Goal: Task Accomplishment & Management: Manage account settings

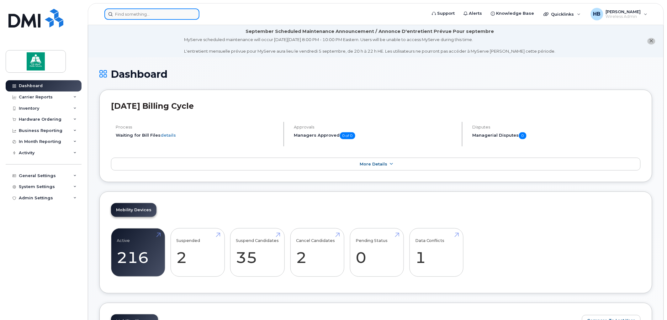
click at [157, 11] on input at bounding box center [151, 13] width 95 height 11
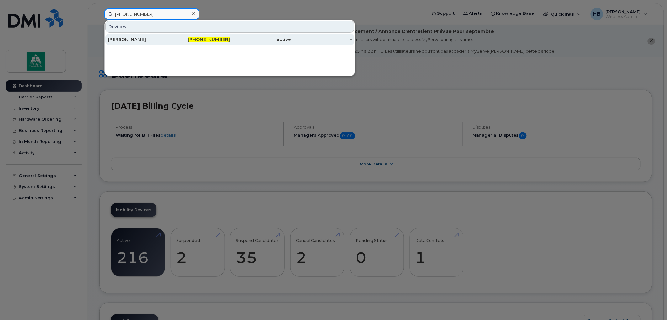
type input "587-338-3202"
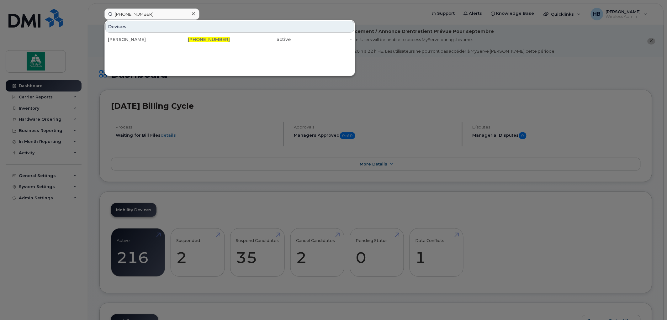
drag, startPoint x: 143, startPoint y: 40, endPoint x: 165, endPoint y: 84, distance: 50.0
click at [143, 40] on div "[PERSON_NAME]" at bounding box center [138, 39] width 61 height 6
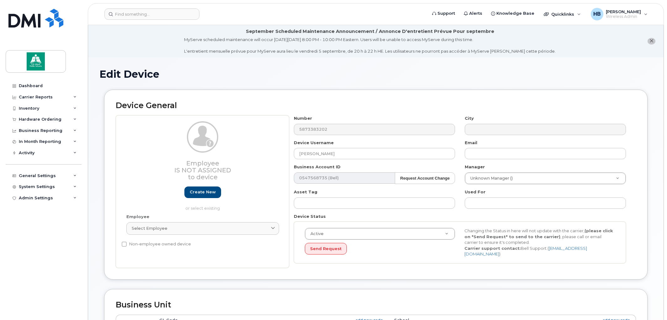
select select "10109139"
select select "10109201"
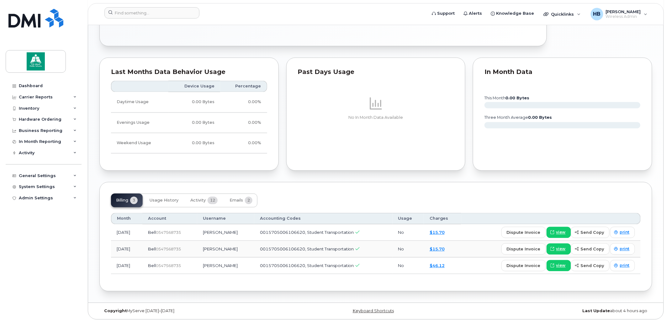
scroll to position [361, 0]
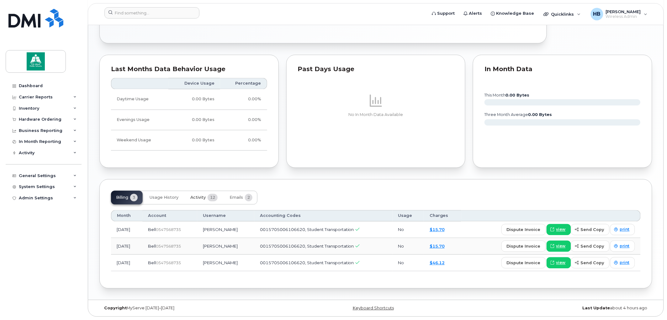
click at [194, 198] on span "Activity" at bounding box center [197, 197] width 15 height 5
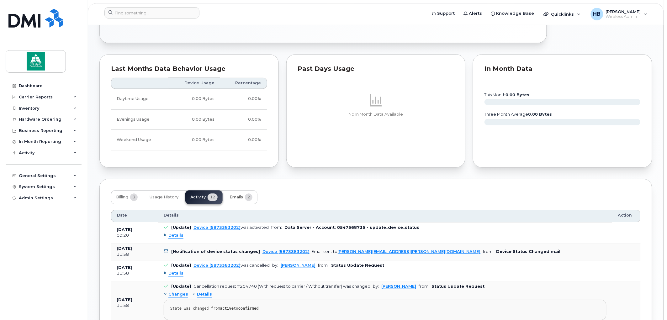
click at [236, 195] on span "Emails" at bounding box center [236, 197] width 13 height 5
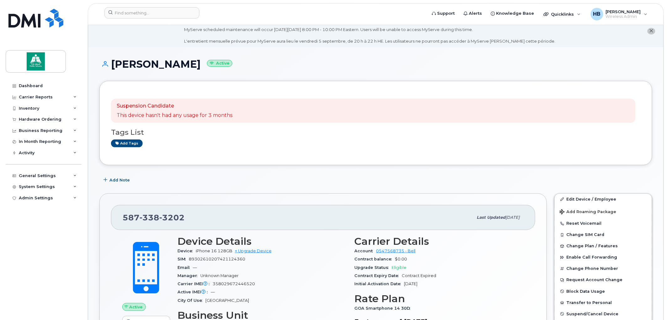
scroll to position [0, 0]
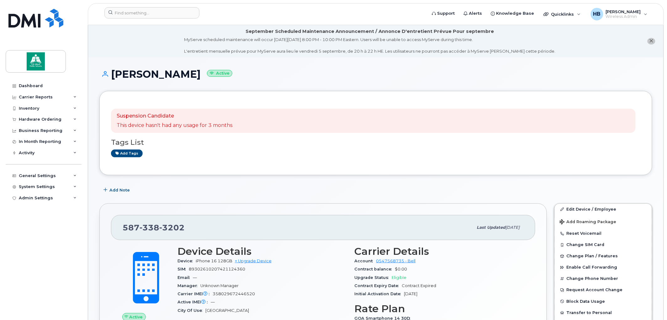
click at [211, 74] on small "Active" at bounding box center [219, 73] width 25 height 7
click at [287, 109] on div "Suspension Candidate This device hasn't had any usage for 3 months" at bounding box center [373, 121] width 525 height 24
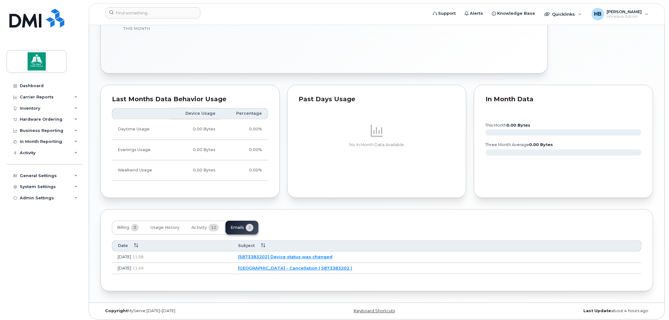
scroll to position [334, 0]
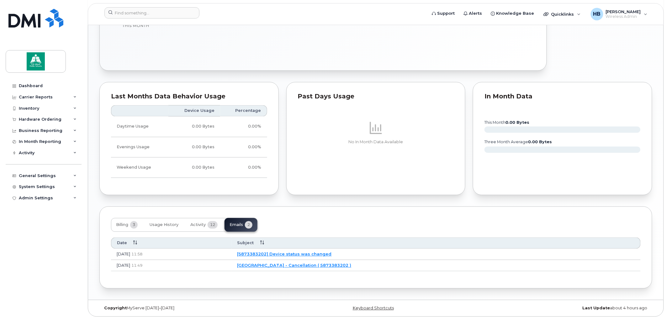
click at [324, 266] on link "Elk Island Public Schools - Cancellation ( 5873383202 )" at bounding box center [295, 265] width 114 height 5
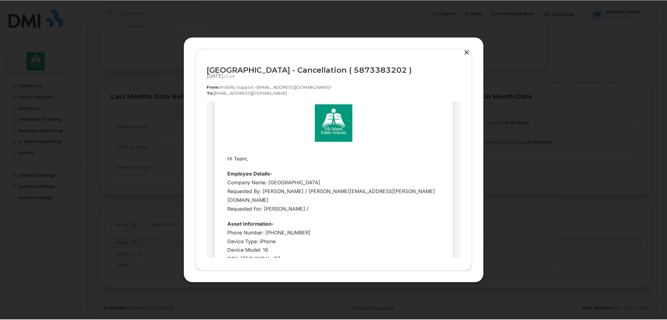
scroll to position [0, 0]
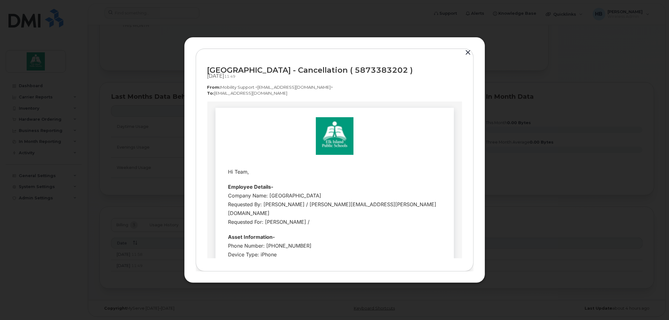
click at [467, 51] on button "button" at bounding box center [468, 52] width 9 height 9
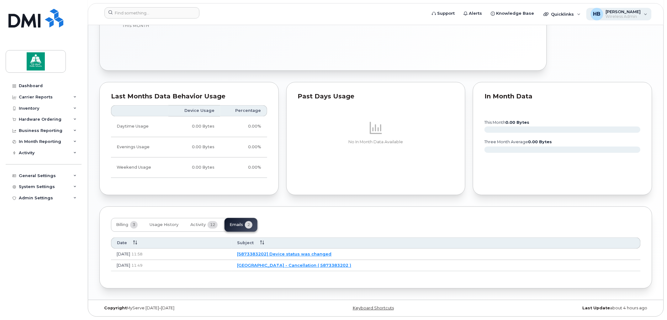
click at [621, 13] on span "[PERSON_NAME]" at bounding box center [623, 11] width 35 height 5
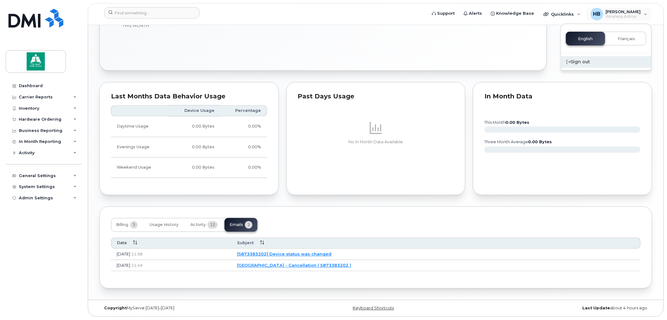
click at [582, 59] on div "Sign out" at bounding box center [606, 62] width 90 height 12
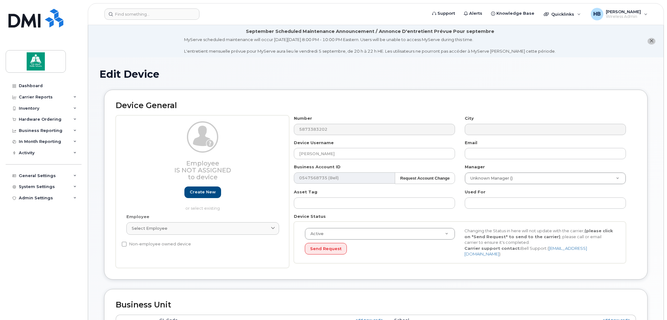
select select "10109139"
select select "10109201"
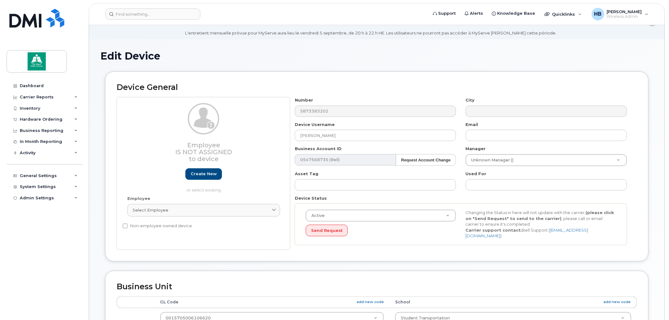
scroll to position [18, 0]
click at [328, 232] on button "Send Request" at bounding box center [326, 231] width 42 height 12
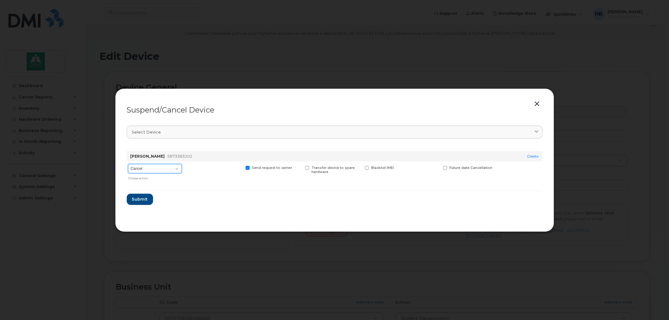
click at [176, 169] on select "Cancel Suspend - Extend Suspension Suspend - Reduced Rate Suspend - Full Rate S…" at bounding box center [155, 168] width 54 height 9
select select "[object Object]"
click at [128, 164] on select "Cancel Suspend - Extend Suspension Suspend - Reduced Rate Suspend - Full Rate S…" at bounding box center [155, 168] width 54 height 9
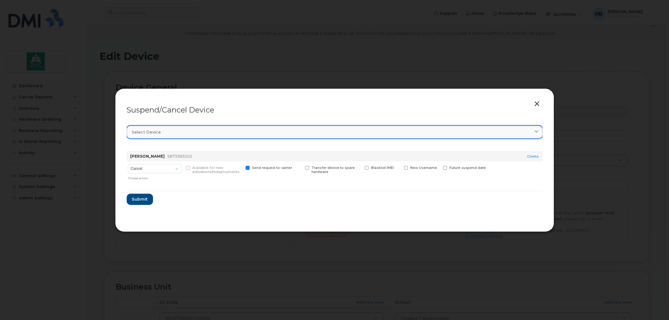
click at [193, 131] on div "Select device" at bounding box center [334, 132] width 405 height 6
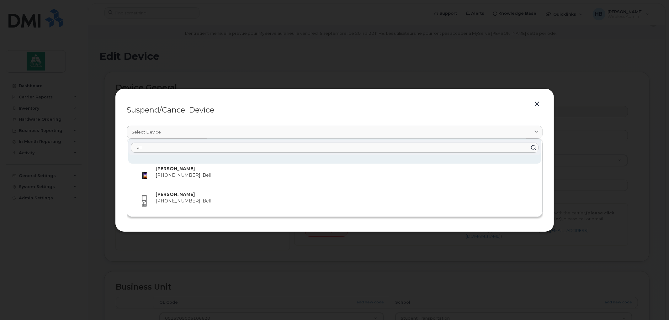
scroll to position [51, 0]
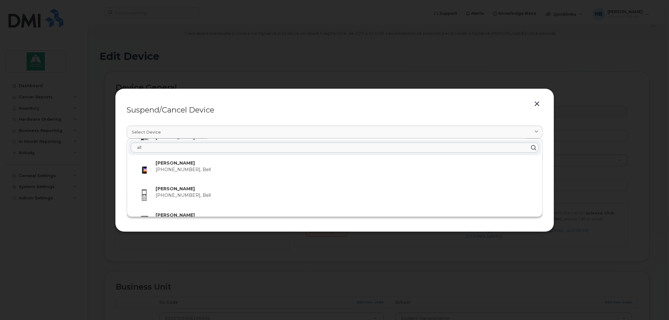
drag, startPoint x: 164, startPoint y: 150, endPoint x: 122, endPoint y: 149, distance: 42.0
click at [122, 149] on div "Suspend/Cancel Device Select device all Ryan Marshall 780-264-9678, Bell Allise…" at bounding box center [334, 160] width 439 height 144
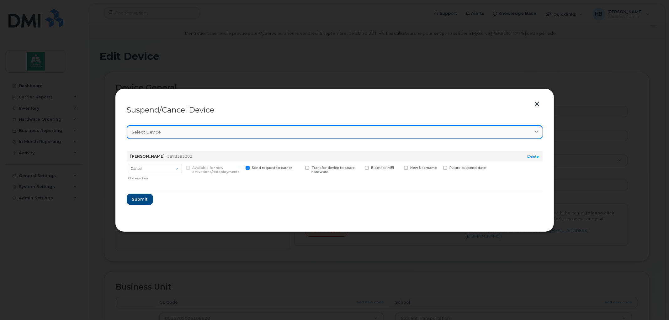
click at [155, 132] on span "Select device" at bounding box center [146, 132] width 29 height 6
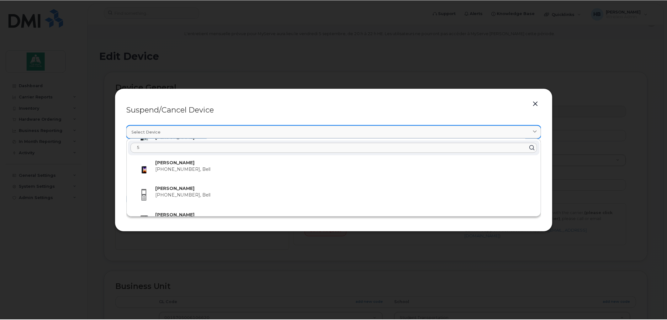
scroll to position [0, 0]
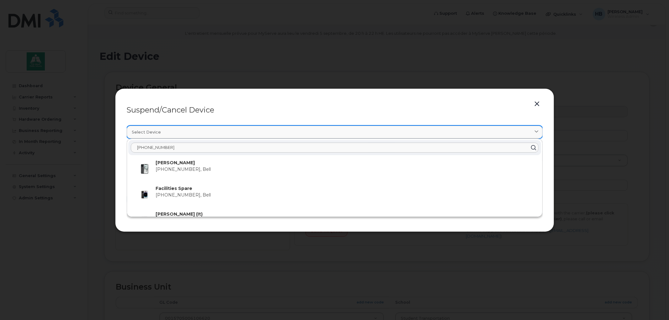
type input "587-338-3202"
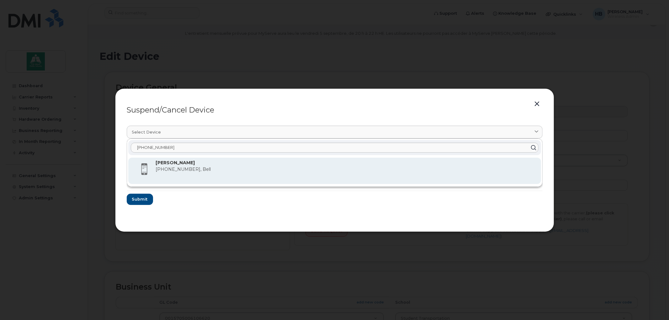
click at [171, 167] on span "587-338-3202, Bell" at bounding box center [183, 170] width 55 height 6
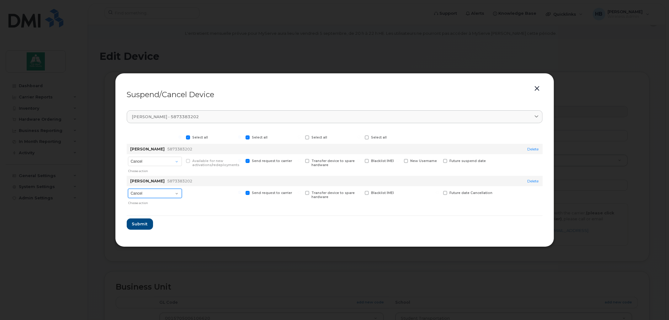
click at [176, 193] on select "Cancel Suspend - Reduced Rate Suspend - Full Rate Suspend - Lost Device/Stolen …" at bounding box center [155, 193] width 54 height 9
select select "[object Object]"
click at [128, 189] on select "Cancel Suspend - Reduced Rate Suspend - Full Rate Suspend - Lost Device/Stolen …" at bounding box center [155, 193] width 54 height 9
click at [134, 223] on span "Submit" at bounding box center [140, 224] width 16 height 6
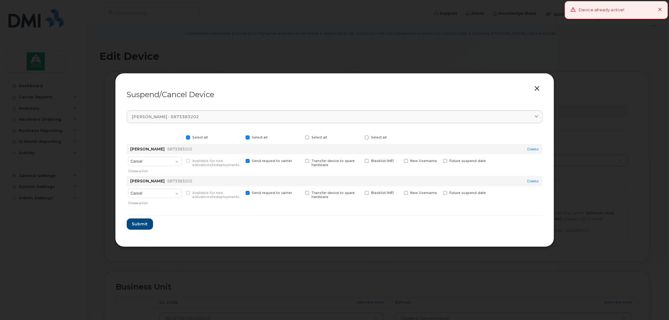
click at [660, 8] on icon at bounding box center [660, 10] width 4 height 4
click at [539, 87] on button "button" at bounding box center [537, 88] width 9 height 9
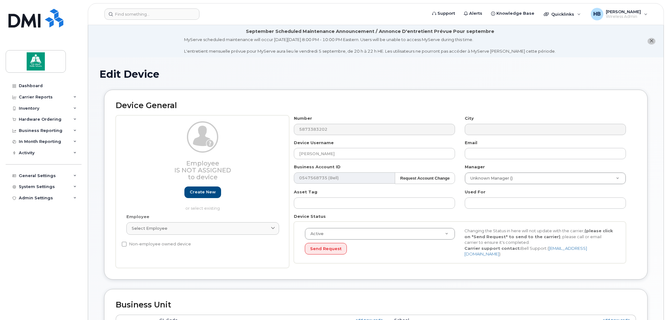
select select "10109139"
select select "10109201"
select select "35644340"
select select "35644339"
